Goal: Task Accomplishment & Management: Complete application form

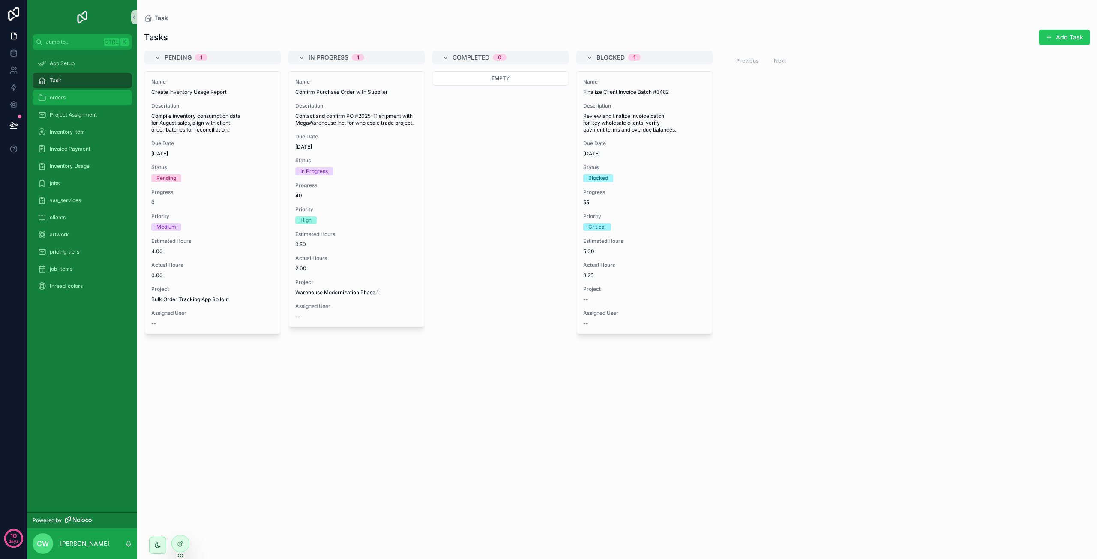
click at [59, 97] on span "orders" at bounding box center [58, 97] width 16 height 7
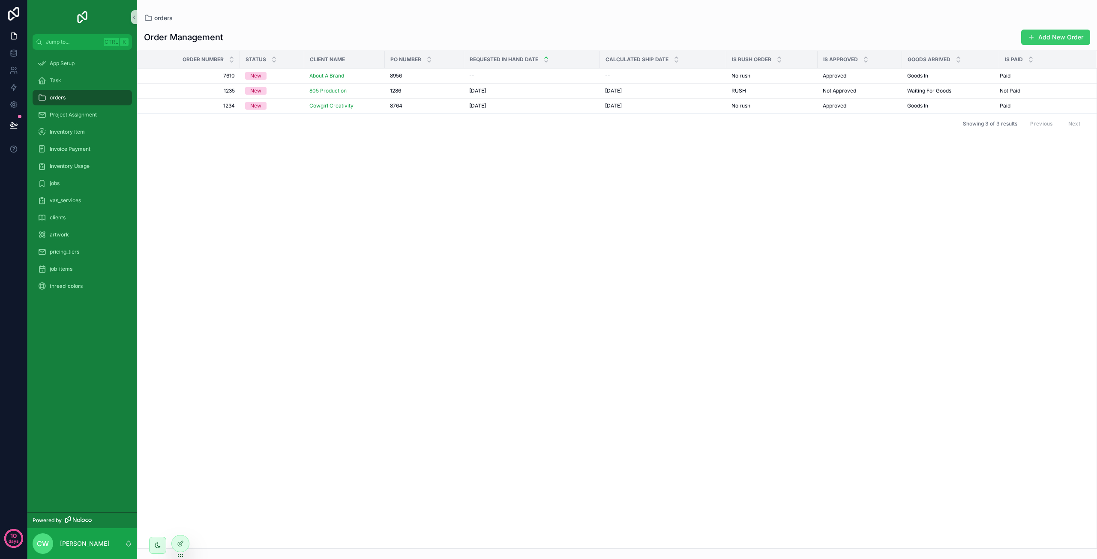
click at [1051, 35] on button "Add New Order" at bounding box center [1055, 37] width 69 height 15
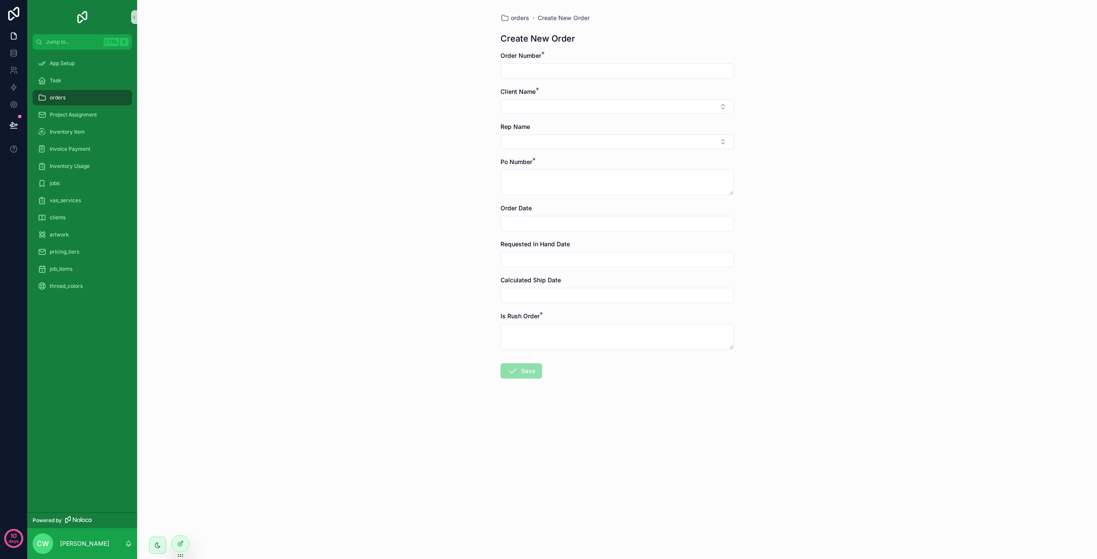
click at [664, 75] on input "scrollable content" at bounding box center [617, 71] width 232 height 12
type input "*******"
click at [656, 104] on button "Select Button" at bounding box center [616, 106] width 233 height 15
click at [589, 248] on div "Threads 931" at bounding box center [616, 250] width 229 height 14
click at [552, 143] on button "Select Button" at bounding box center [616, 143] width 233 height 15
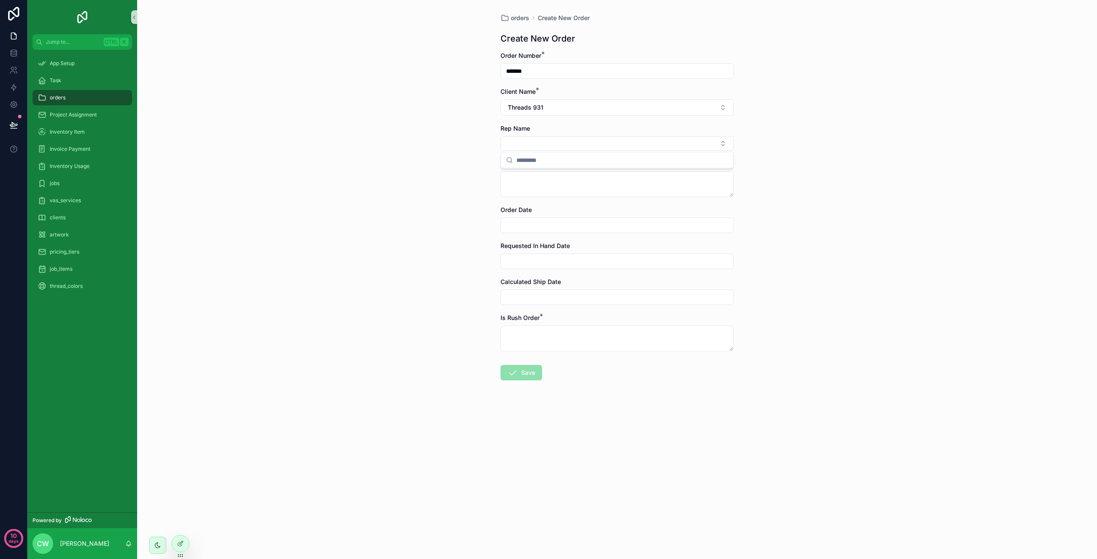
click at [448, 169] on div "orders Create New Order Create New Order Order Number * ******* Client Name * T…" at bounding box center [617, 279] width 960 height 559
click at [539, 179] on textarea "scrollable content" at bounding box center [616, 184] width 233 height 26
type textarea "****"
click at [537, 221] on input "scrollable content" at bounding box center [617, 225] width 232 height 12
click at [623, 247] on button "[DATE]" at bounding box center [617, 245] width 34 height 15
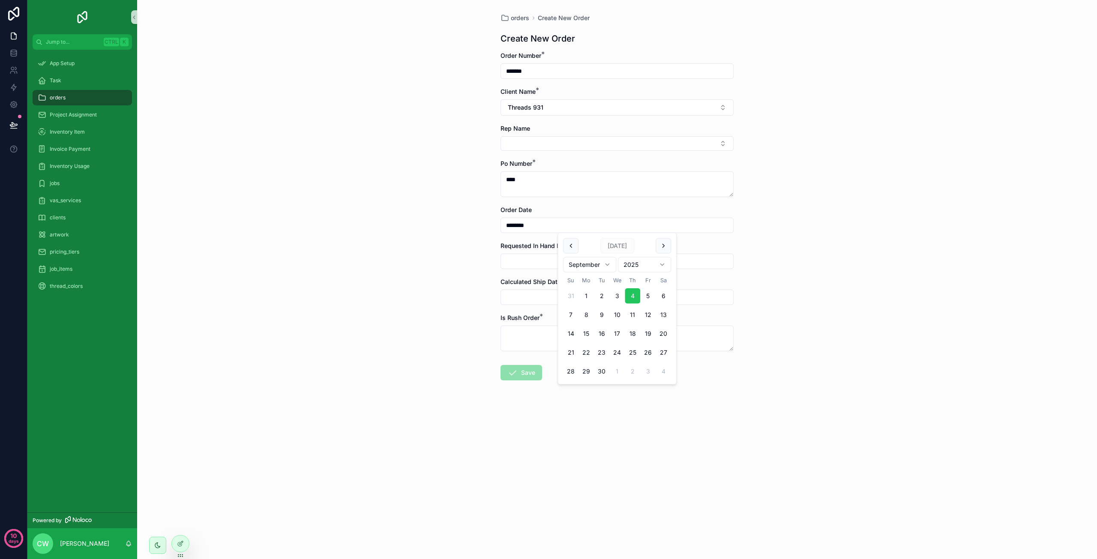
type input "********"
click at [523, 263] on input "scrollable content" at bounding box center [617, 261] width 232 height 12
click at [615, 364] on button "17" at bounding box center [616, 369] width 15 height 15
type input "*********"
click at [466, 285] on div "orders Create New Order Create New Order Order Number * ******* Client Name * T…" at bounding box center [617, 279] width 960 height 559
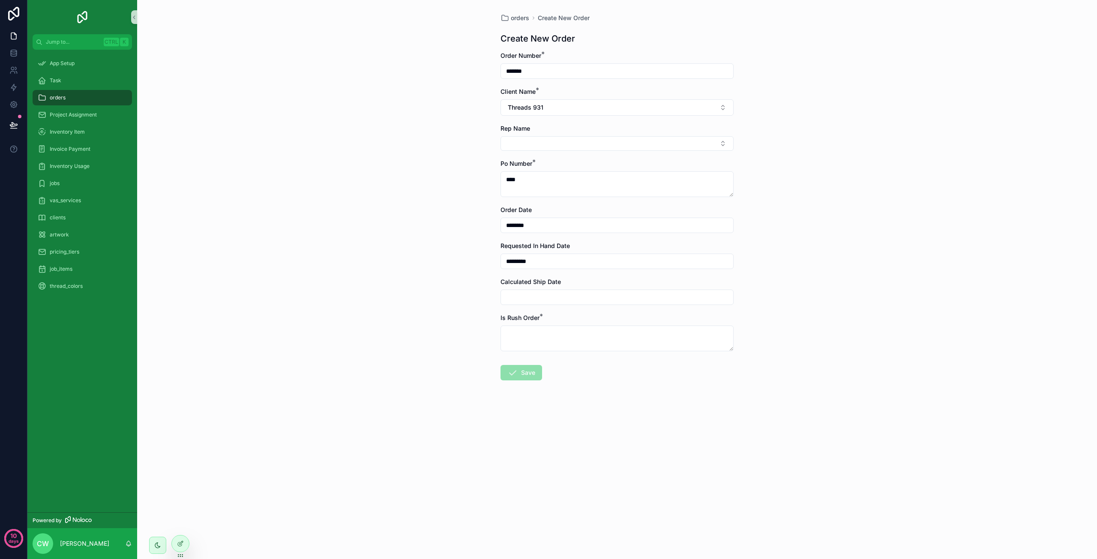
click at [544, 305] on form "Order Number * ******* Client Name * Threads 931 Rep Name Po Number * **** Orde…" at bounding box center [616, 243] width 233 height 384
click at [546, 299] on input "scrollable content" at bounding box center [617, 297] width 232 height 12
click at [649, 386] on button "12" at bounding box center [647, 386] width 15 height 15
type input "*********"
click at [549, 338] on textarea "scrollable content" at bounding box center [616, 339] width 233 height 26
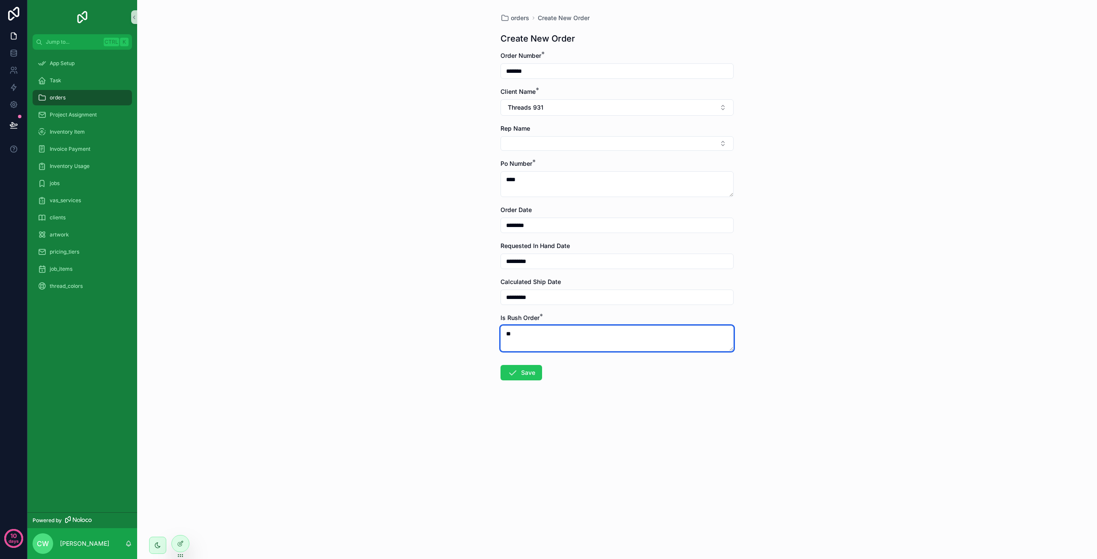
type textarea "*"
type textarea "**"
click at [524, 373] on button "Save" at bounding box center [521, 372] width 42 height 15
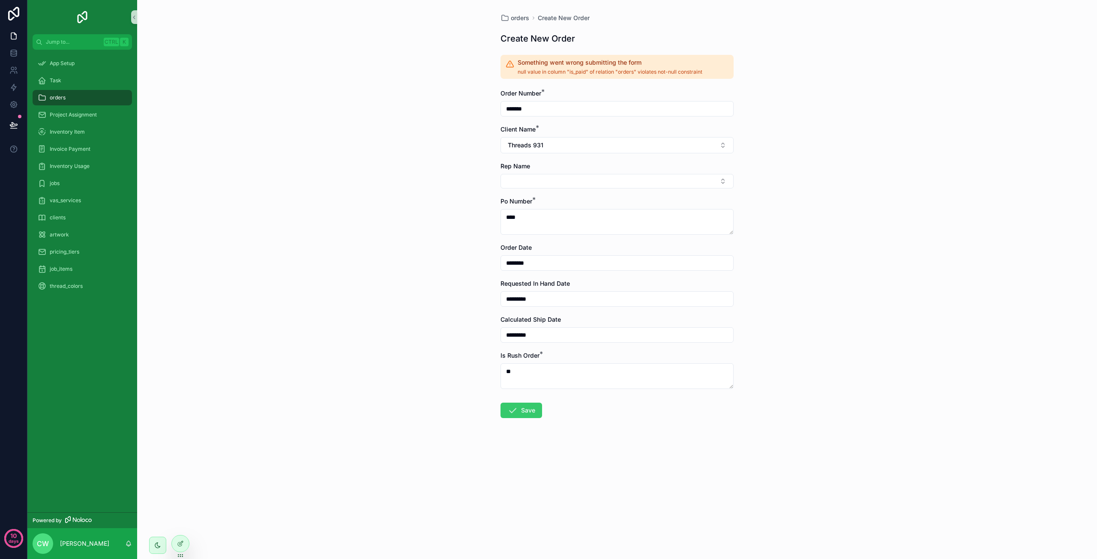
click at [523, 410] on button "Save" at bounding box center [521, 410] width 42 height 15
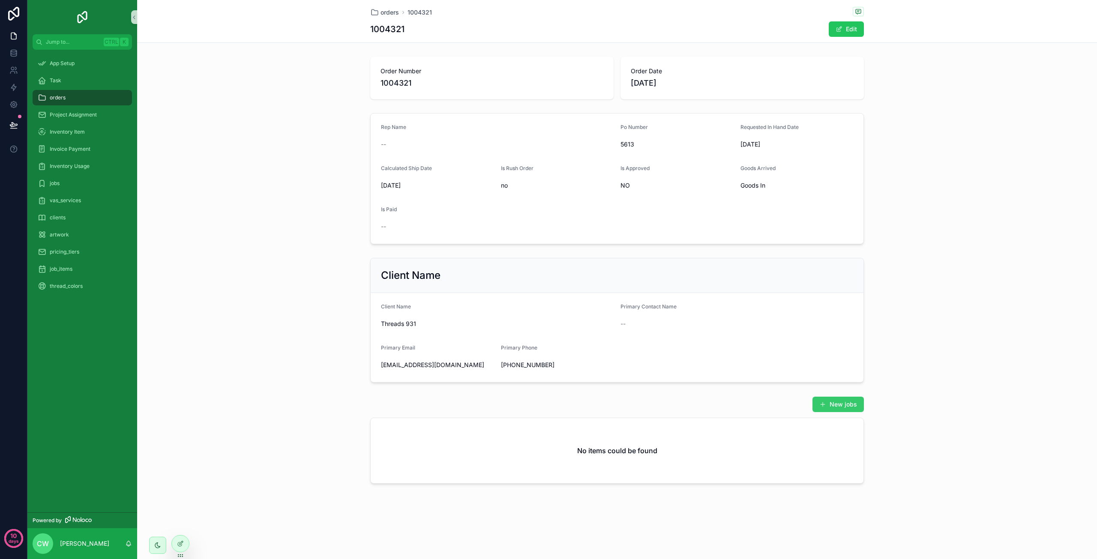
click at [820, 407] on span "scrollable content" at bounding box center [822, 404] width 7 height 7
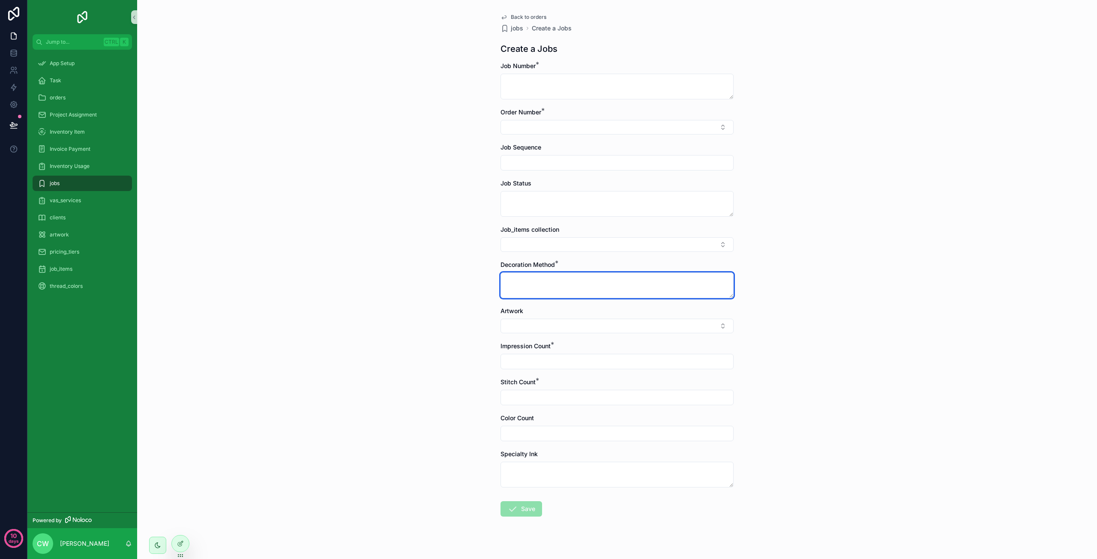
click at [520, 283] on textarea "scrollable content" at bounding box center [616, 285] width 233 height 26
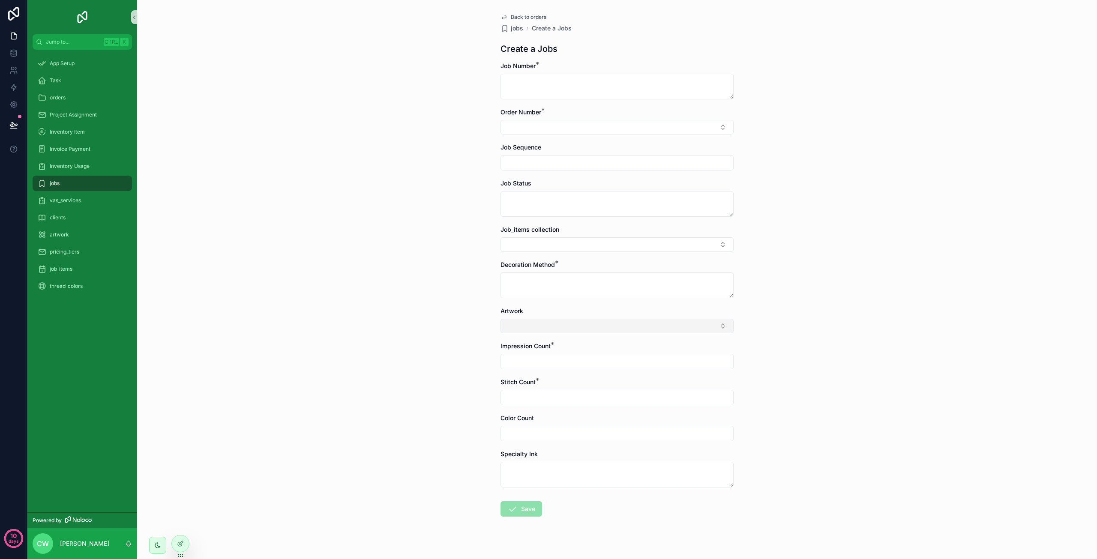
click at [522, 324] on button "Select Button" at bounding box center [616, 326] width 233 height 15
click at [522, 361] on div "1234" at bounding box center [613, 359] width 229 height 14
click at [522, 361] on input "scrollable content" at bounding box center [617, 363] width 232 height 12
type input "***"
click at [526, 127] on button "Select Button" at bounding box center [616, 127] width 233 height 15
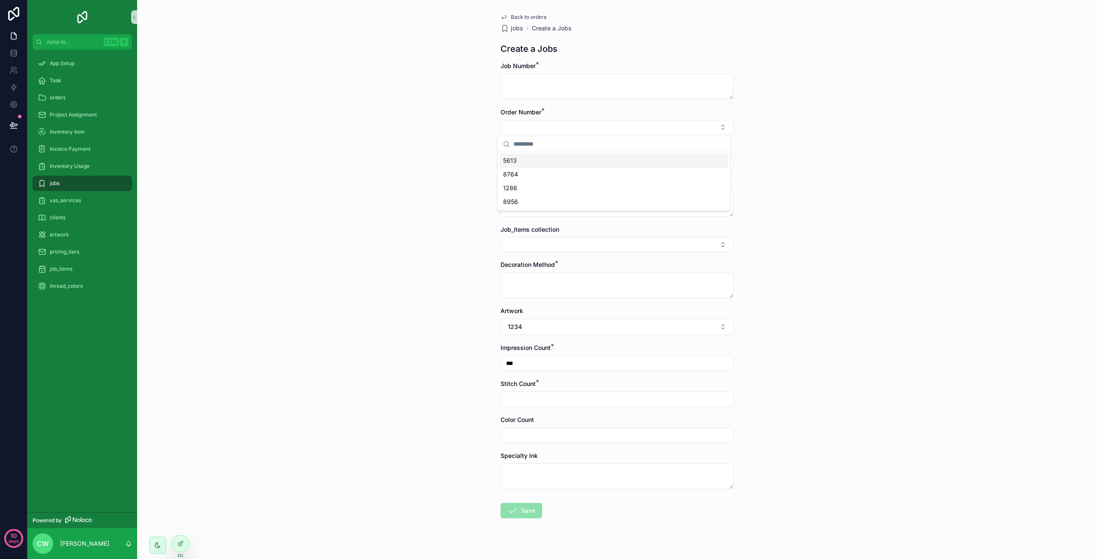
click at [519, 161] on div "5613" at bounding box center [613, 161] width 229 height 14
click at [519, 161] on input "scrollable content" at bounding box center [617, 164] width 232 height 12
click at [518, 164] on input "scrollable content" at bounding box center [617, 164] width 232 height 12
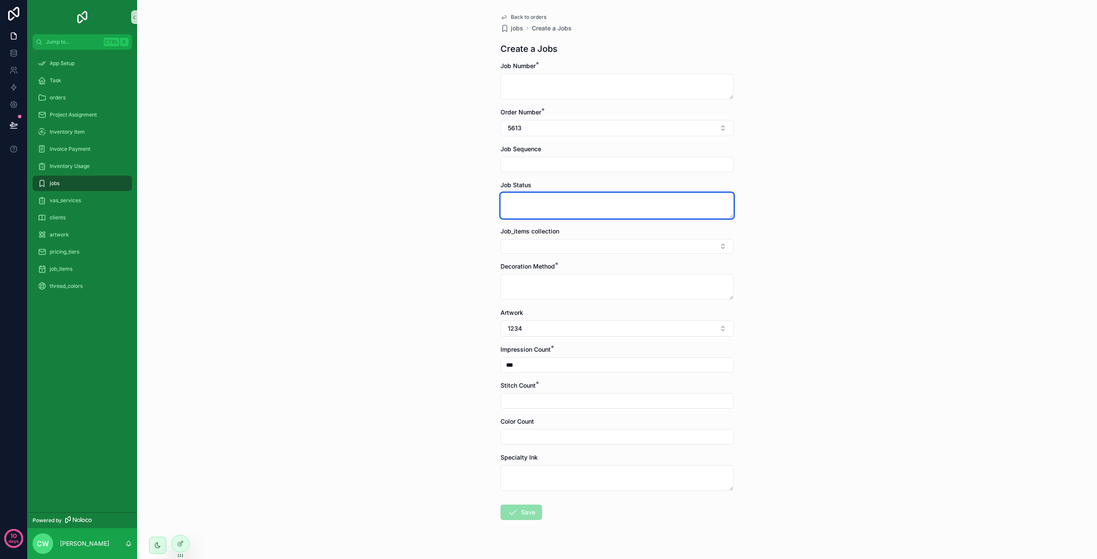
click at [515, 193] on textarea "scrollable content" at bounding box center [616, 206] width 233 height 26
click at [514, 245] on button "Select Button" at bounding box center [616, 246] width 233 height 15
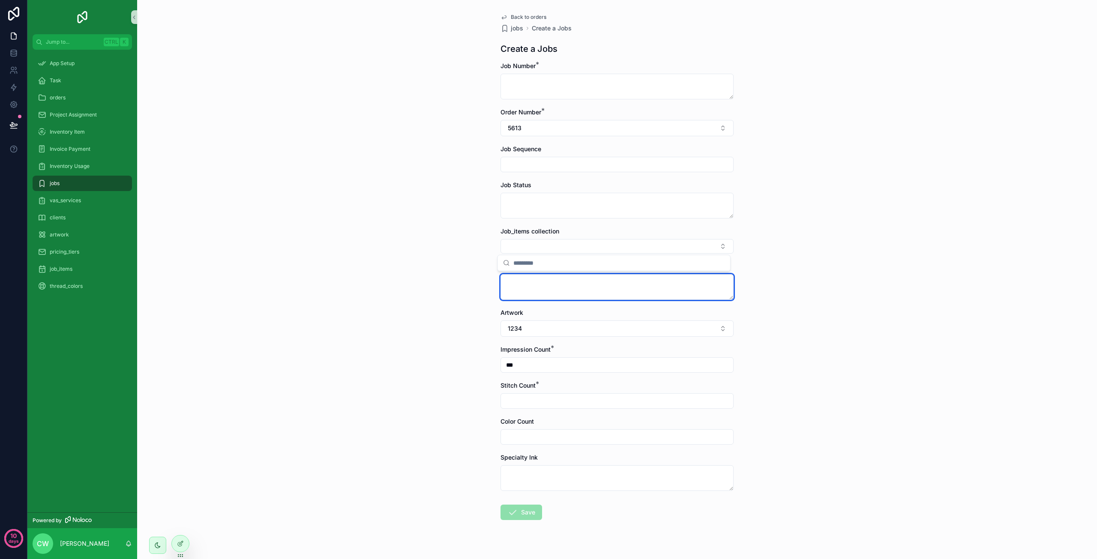
click at [514, 281] on textarea "scrollable content" at bounding box center [616, 287] width 233 height 26
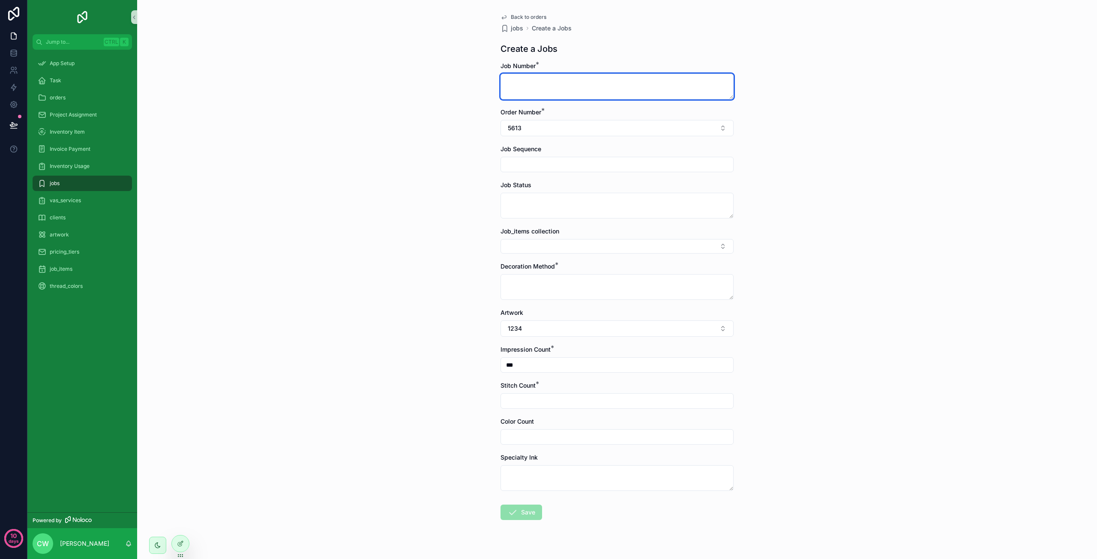
click at [532, 87] on textarea "scrollable content" at bounding box center [616, 87] width 233 height 26
click at [515, 511] on span "Save" at bounding box center [521, 514] width 42 height 9
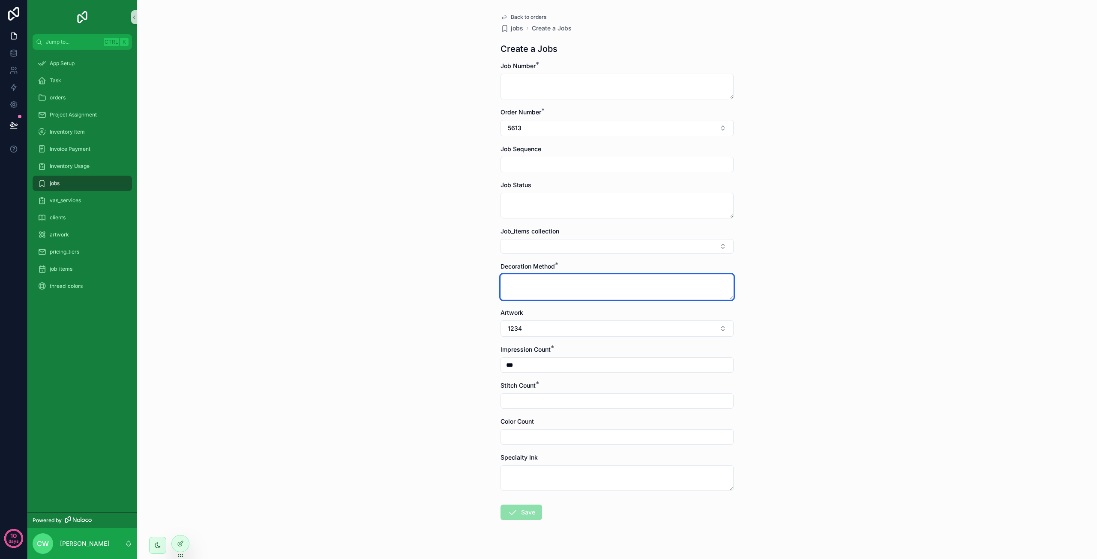
click at [531, 281] on textarea "scrollable content" at bounding box center [616, 287] width 233 height 26
type textarea "**********"
click at [524, 242] on button "Select Button" at bounding box center [616, 246] width 233 height 15
click at [523, 167] on input "scrollable content" at bounding box center [617, 164] width 232 height 12
click at [758, 279] on div "**********" at bounding box center [617, 279] width 960 height 559
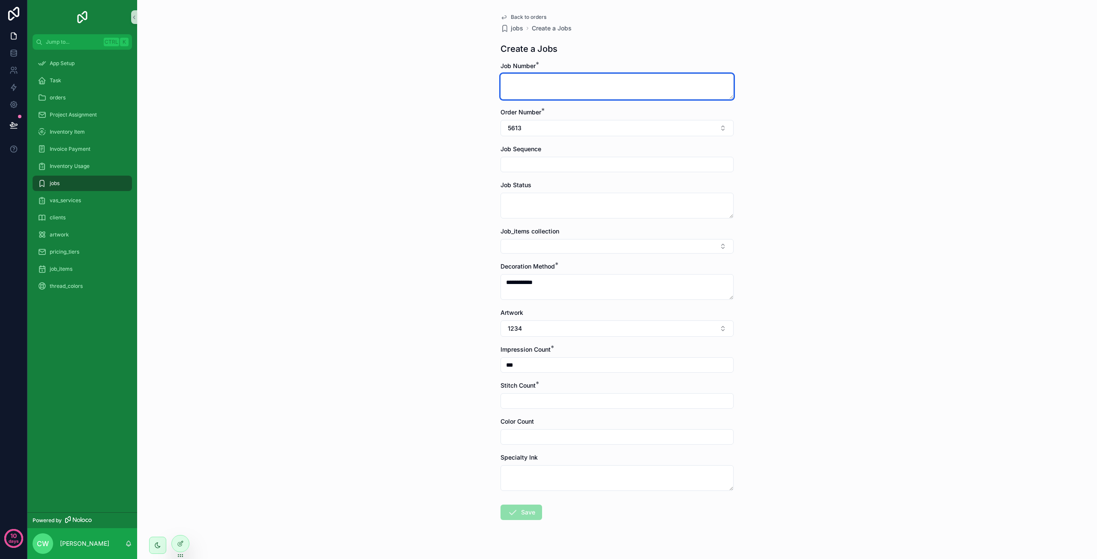
click at [518, 86] on textarea "scrollable content" at bounding box center [616, 87] width 233 height 26
type textarea "*"
click at [413, 248] on div "**********" at bounding box center [617, 279] width 960 height 559
click at [179, 541] on icon at bounding box center [180, 543] width 7 height 7
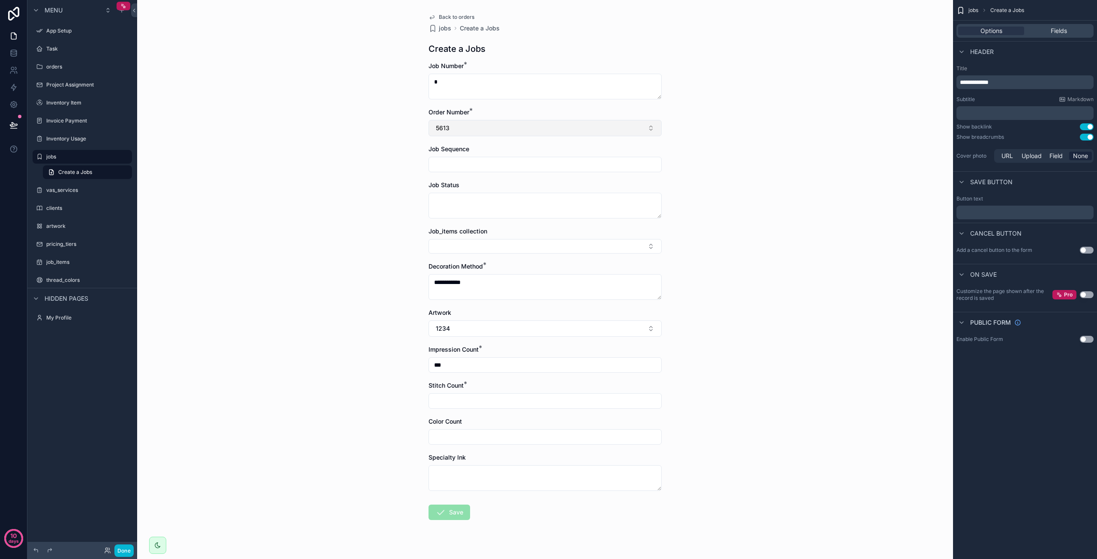
click at [463, 126] on button "5613" at bounding box center [544, 128] width 233 height 16
click at [457, 117] on div "Order Number * 5613" at bounding box center [544, 122] width 233 height 28
click at [469, 112] on span "*" at bounding box center [470, 110] width 3 height 9
click at [1055, 33] on span "Fields" at bounding box center [1058, 31] width 16 height 9
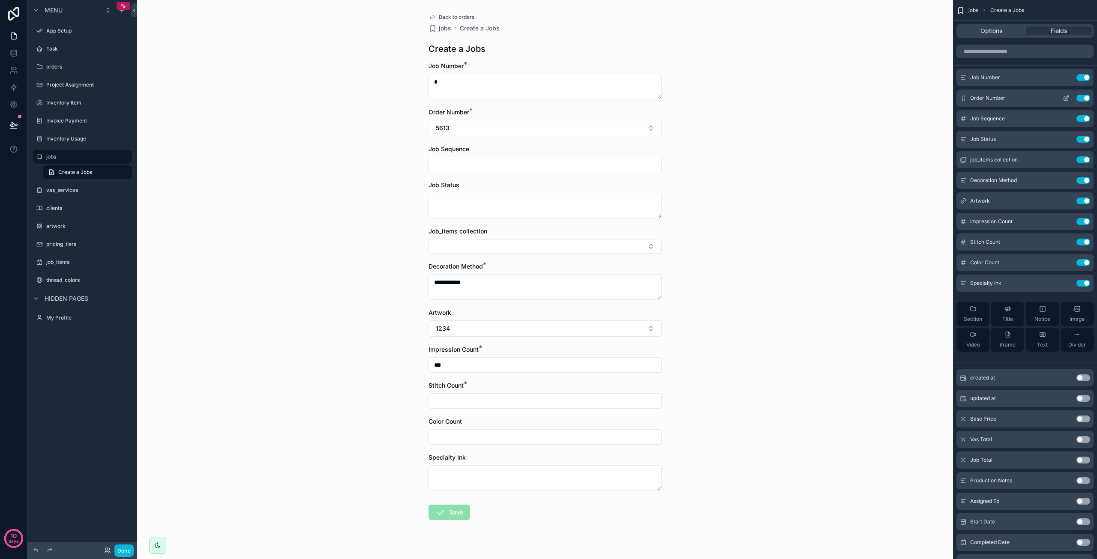
click at [988, 99] on span "Order Number" at bounding box center [987, 98] width 35 height 7
click at [1067, 99] on icon "scrollable content" at bounding box center [1065, 98] width 7 height 7
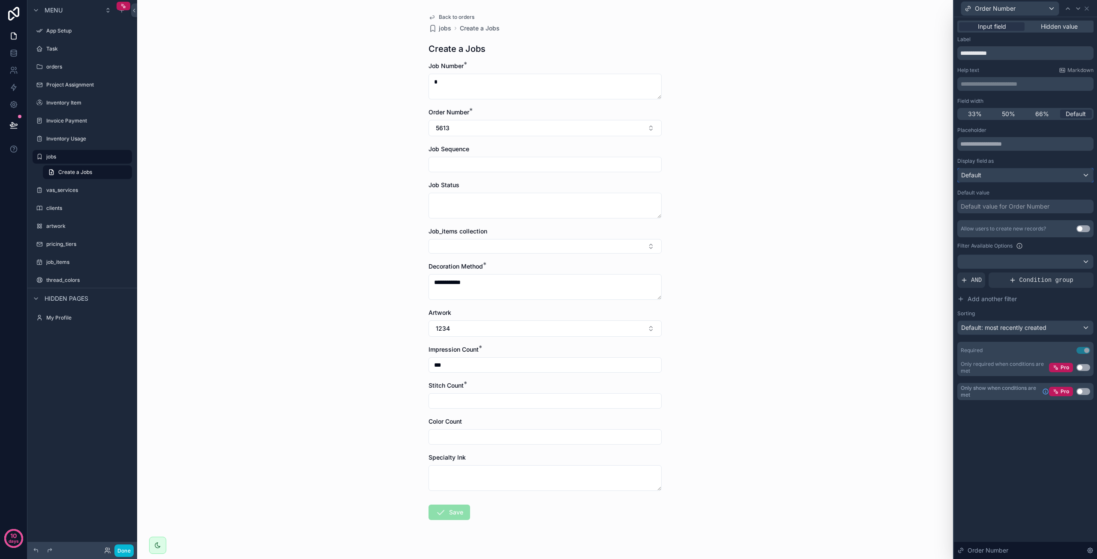
click at [991, 176] on div "Default" at bounding box center [1024, 175] width 135 height 14
click at [991, 176] on div at bounding box center [1025, 279] width 143 height 559
click at [986, 264] on div at bounding box center [1024, 262] width 135 height 14
click at [986, 264] on div at bounding box center [1025, 279] width 143 height 559
click at [999, 146] on input "text" at bounding box center [1025, 144] width 136 height 14
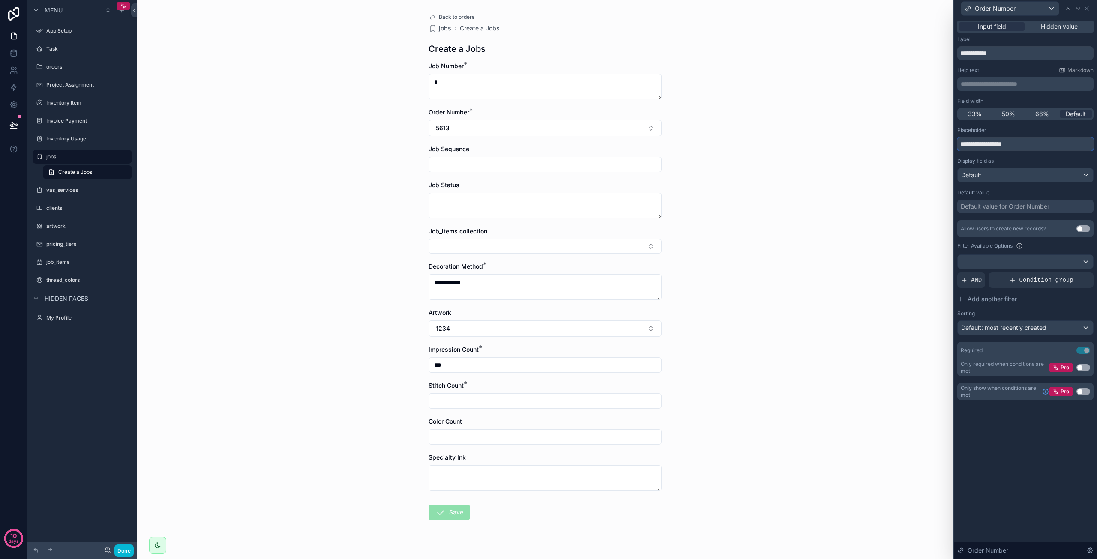
type input "**********"
click at [1008, 163] on div "Display field as" at bounding box center [1025, 161] width 136 height 7
click at [1011, 176] on div "Default" at bounding box center [1024, 175] width 135 height 14
click at [987, 218] on div "Default" at bounding box center [1035, 220] width 142 height 10
click at [992, 209] on div "Default value for Order Number" at bounding box center [1004, 206] width 89 height 9
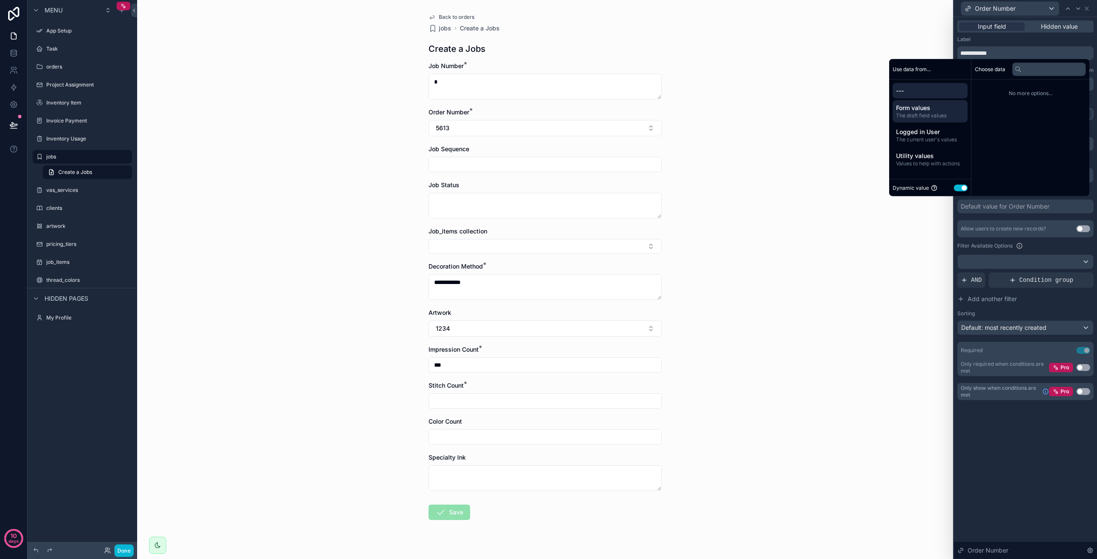
click at [914, 117] on span "The draft field values" at bounding box center [930, 115] width 68 height 7
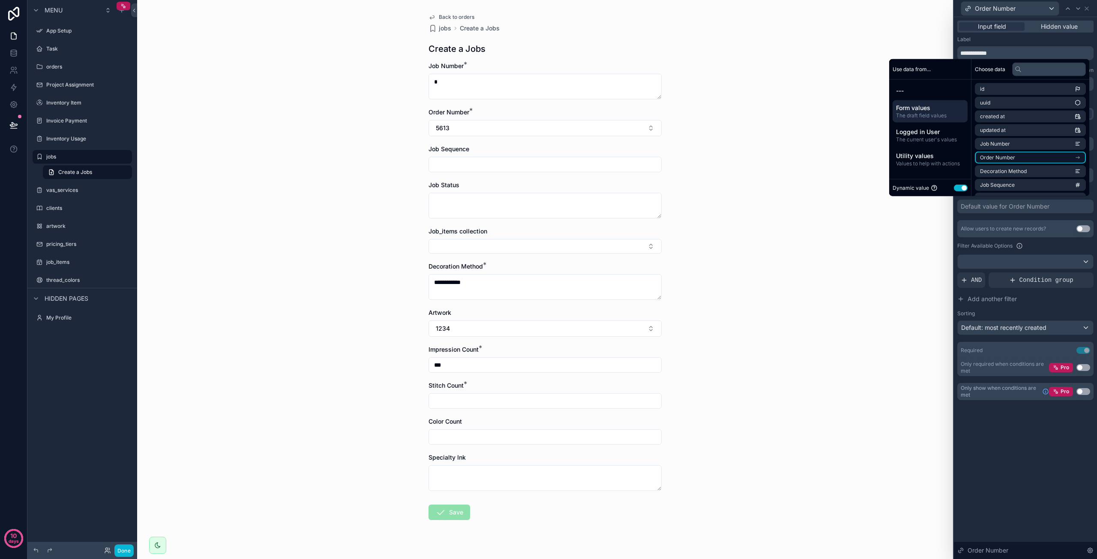
click at [988, 156] on span "Order Number" at bounding box center [997, 157] width 35 height 7
click at [992, 161] on span "Order Number" at bounding box center [997, 159] width 35 height 7
click at [956, 186] on button "Use setting" at bounding box center [961, 187] width 14 height 7
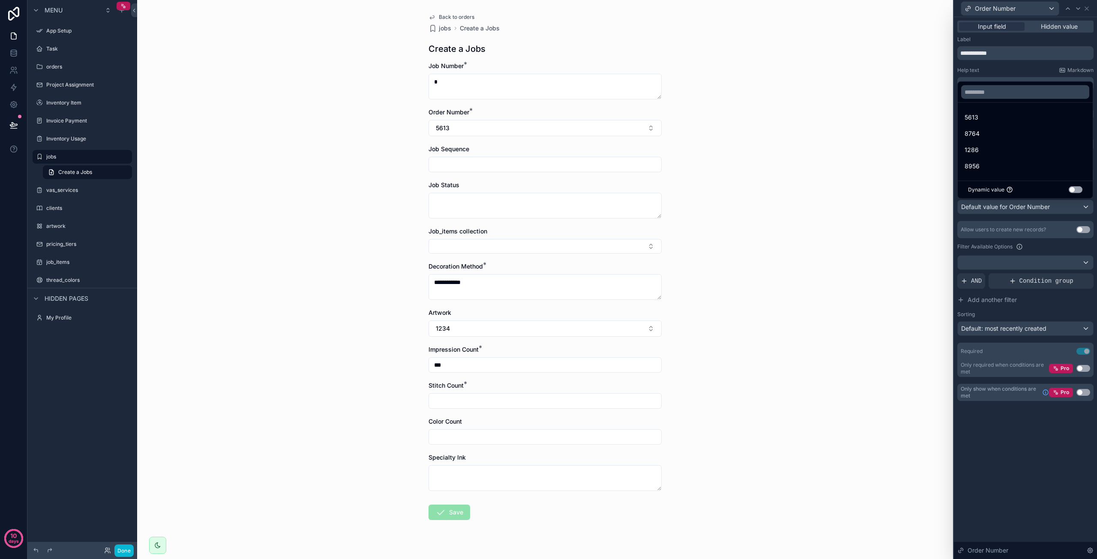
click at [1072, 189] on button "Use setting" at bounding box center [1075, 189] width 14 height 7
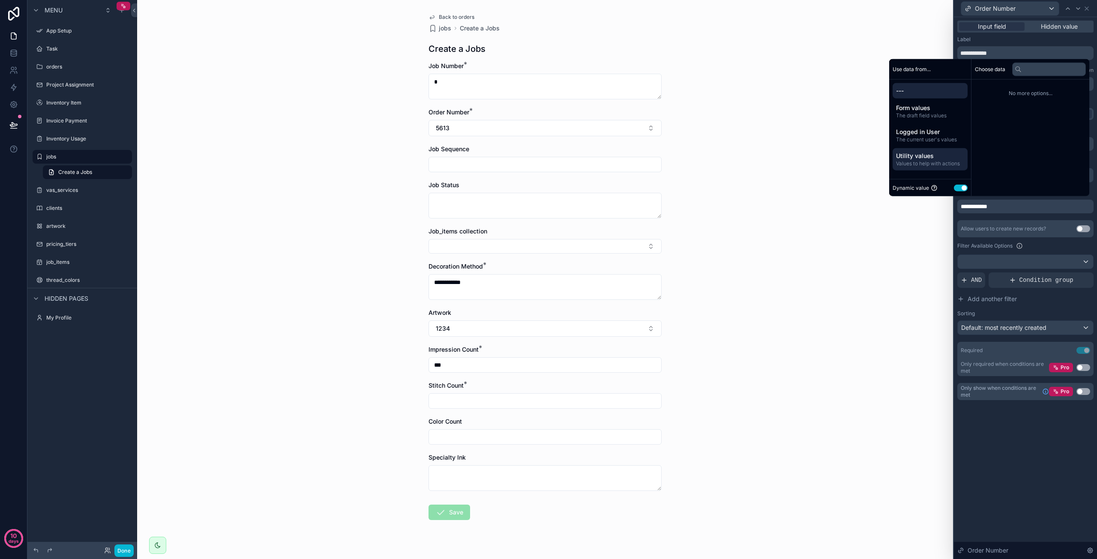
click at [906, 156] on span "Utility values" at bounding box center [930, 156] width 68 height 9
click at [983, 89] on span "Empty value" at bounding box center [995, 89] width 30 height 7
click at [944, 132] on span "Logged in User" at bounding box center [930, 132] width 68 height 9
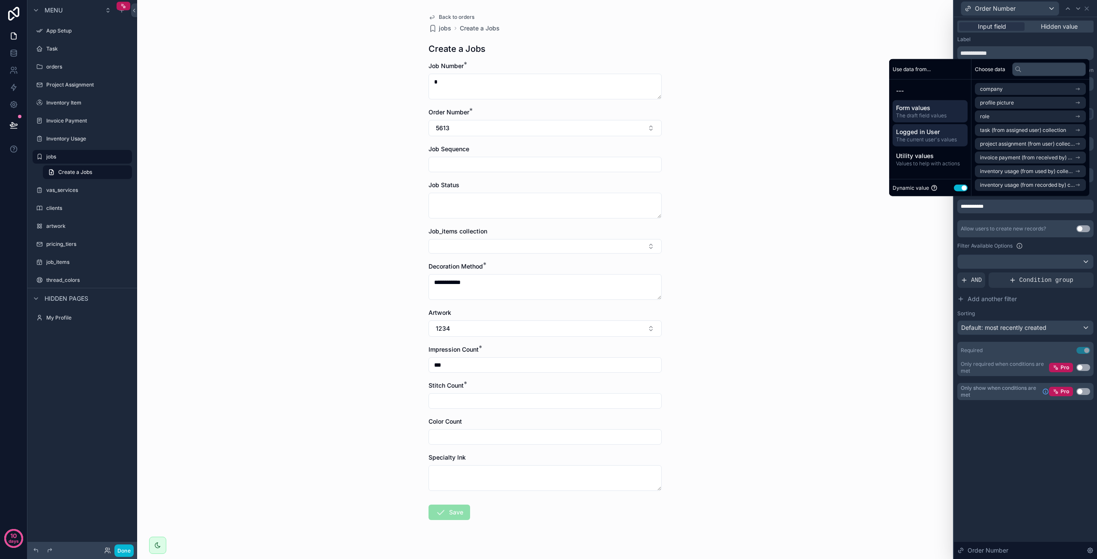
click at [929, 116] on span "The draft field values" at bounding box center [930, 115] width 68 height 7
click at [1004, 184] on span "Job Sequence" at bounding box center [997, 185] width 35 height 7
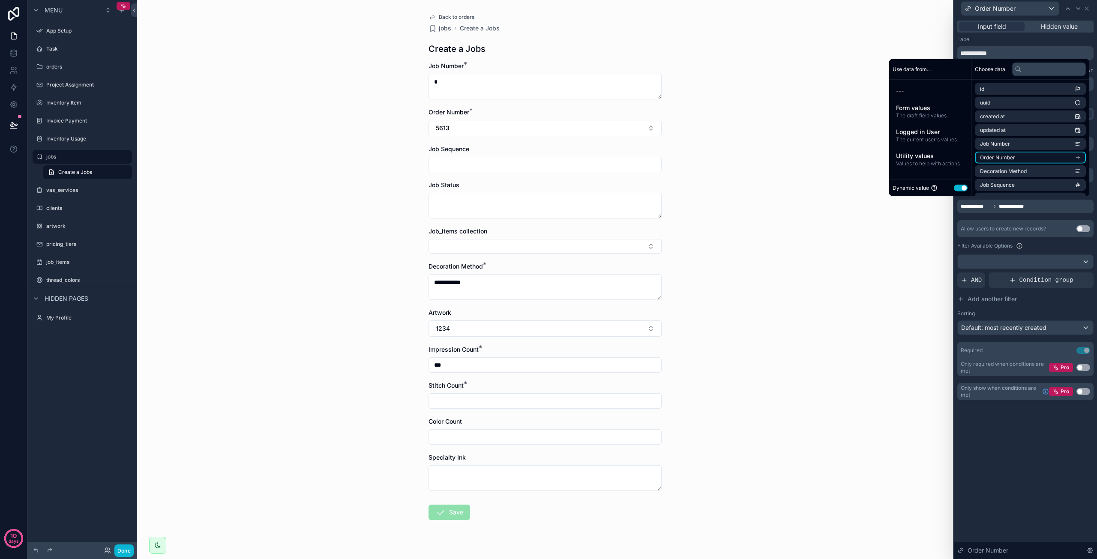
click at [1008, 155] on span "Order Number" at bounding box center [997, 157] width 35 height 7
click at [1023, 158] on li "Order Number" at bounding box center [1030, 159] width 111 height 12
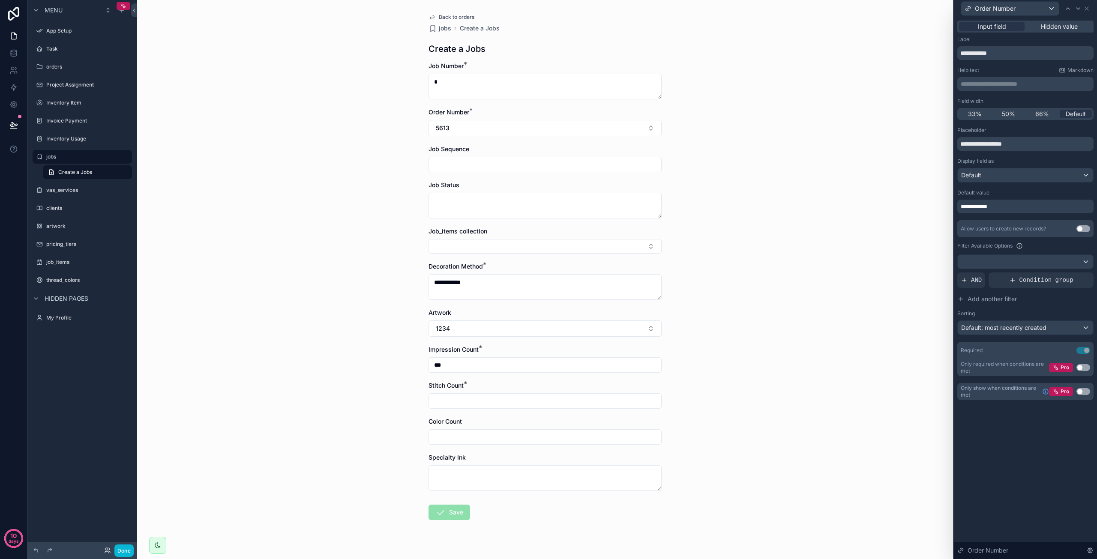
click at [985, 42] on div "Label" at bounding box center [1025, 39] width 136 height 7
click at [350, 82] on div "**********" at bounding box center [545, 279] width 816 height 559
